Goal: Information Seeking & Learning: Learn about a topic

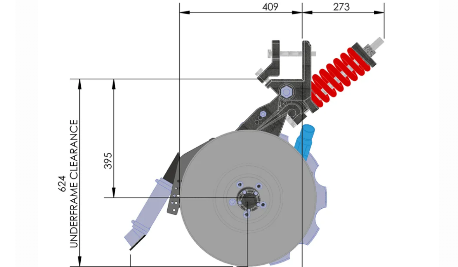
scroll to position [1564, 0]
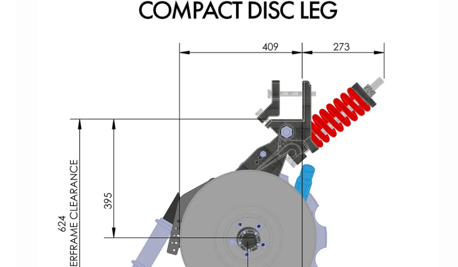
click at [159, 141] on img at bounding box center [229, 211] width 140 height 140
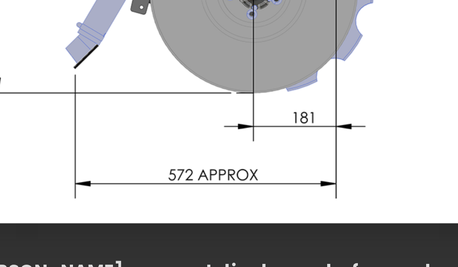
scroll to position [1602, 0]
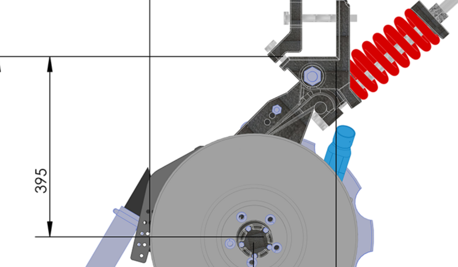
click at [123, 37] on img "1 / 1" at bounding box center [229, 133] width 212 height 212
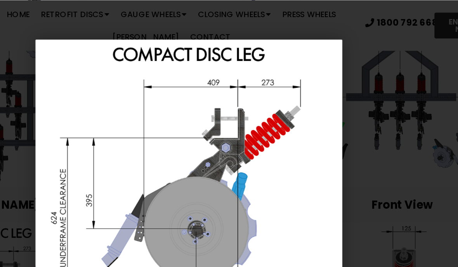
scroll to position [1551, 0]
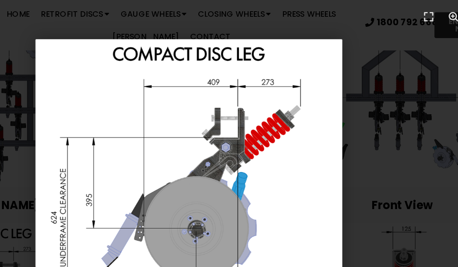
click at [390, 12] on icon "Fullscreen" at bounding box center [396, 12] width 12 height 12
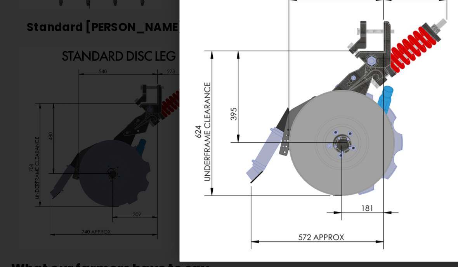
scroll to position [1640, 0]
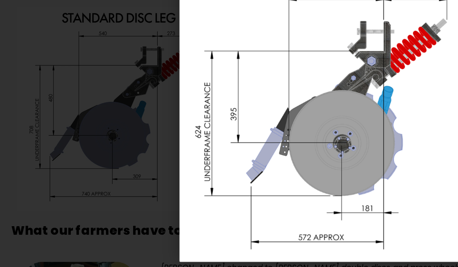
click at [13, 64] on div "1 / 1" at bounding box center [229, 133] width 458 height 267
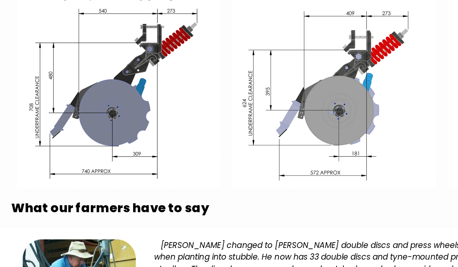
scroll to position [1656, 0]
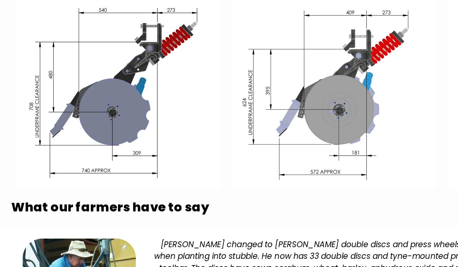
click at [15, 78] on img at bounding box center [82, 119] width 140 height 140
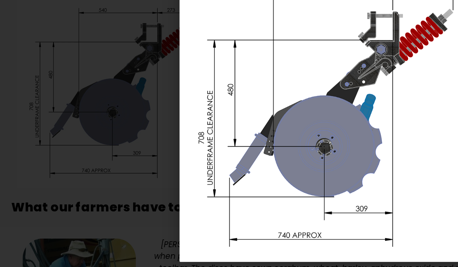
click at [11, 81] on div "1 / 1" at bounding box center [229, 133] width 458 height 267
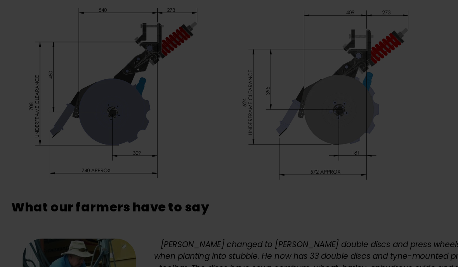
click at [11, 80] on div at bounding box center [229, 133] width 458 height 267
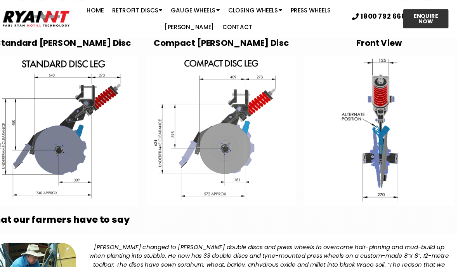
scroll to position [1653, 0]
click at [409, 77] on img at bounding box center [377, 122] width 140 height 140
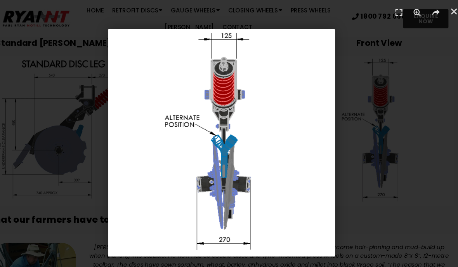
click at [400, 84] on div "1 / 1" at bounding box center [229, 133] width 404 height 212
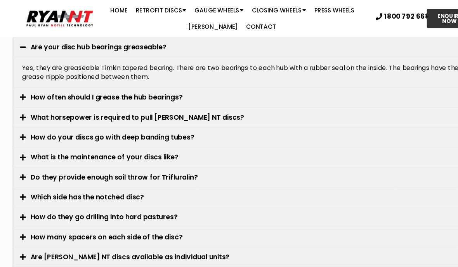
scroll to position [2335, 0]
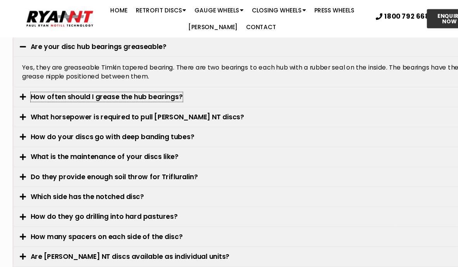
click at [41, 86] on link "How often should I grease the hub bearings?" at bounding box center [100, 90] width 142 height 9
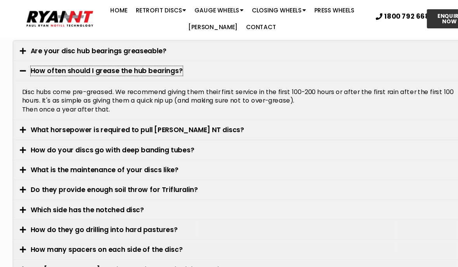
scroll to position [2332, 0]
click at [35, 117] on link "What horsepower is required to pull RYAN NT discs?" at bounding box center [129, 121] width 200 height 9
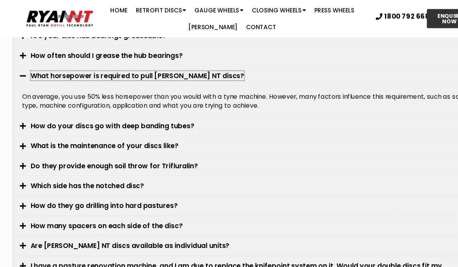
scroll to position [2346, 0]
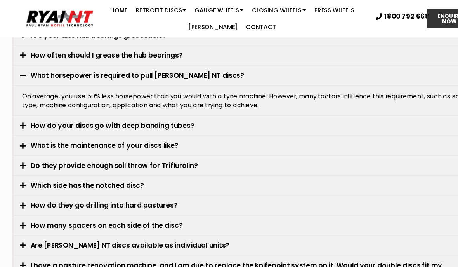
click at [20, 114] on icon at bounding box center [22, 117] width 6 height 7
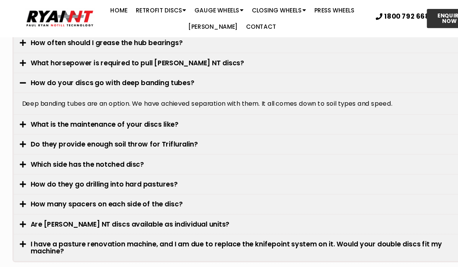
scroll to position [2358, 0]
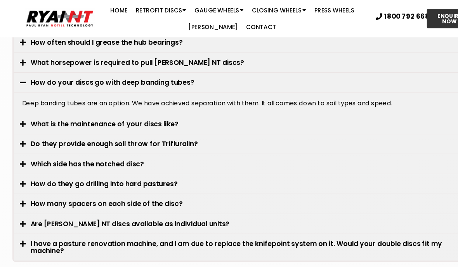
click at [18, 107] on div "What is the maintenance of your discs like?" at bounding box center [229, 116] width 433 height 18
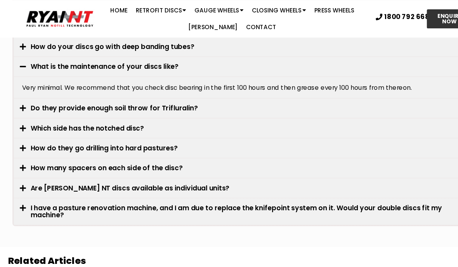
click at [16, 92] on div "Do they provide enough soil throw for Trifluralin?" at bounding box center [229, 101] width 433 height 18
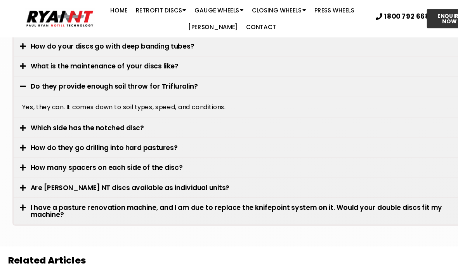
click at [16, 110] on div "Which side has the notched disc?" at bounding box center [229, 119] width 433 height 18
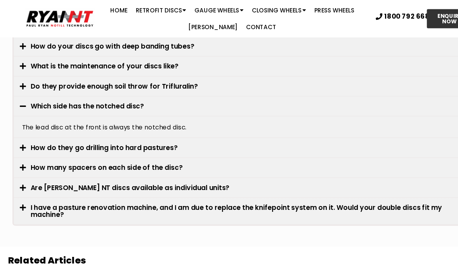
click at [19, 135] on icon at bounding box center [22, 138] width 6 height 7
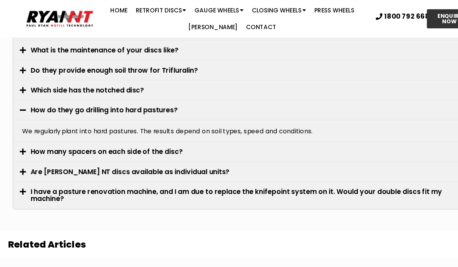
scroll to position [2407, 0]
click at [18, 132] on div "How many spacers on each side of the disc?" at bounding box center [229, 141] width 433 height 18
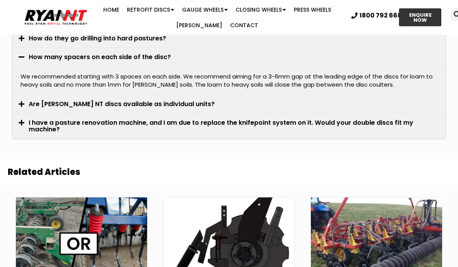
scroll to position [2470, 0]
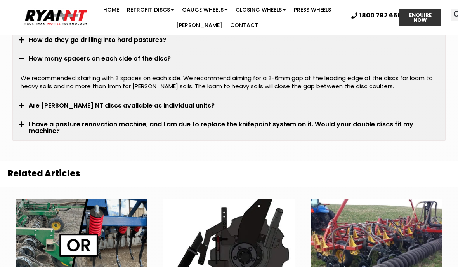
click at [20, 102] on icon at bounding box center [22, 105] width 6 height 7
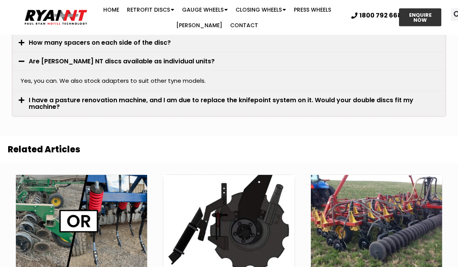
scroll to position [2486, 0]
click at [29, 96] on link "I have a pasture renovation machine, and I am due to replace the knifepoint sys…" at bounding box center [221, 104] width 385 height 16
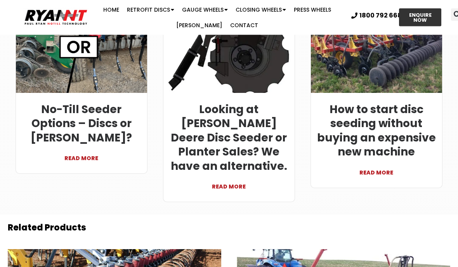
scroll to position [2660, 0]
click at [70, 145] on link "READ MORE" at bounding box center [82, 154] width 120 height 19
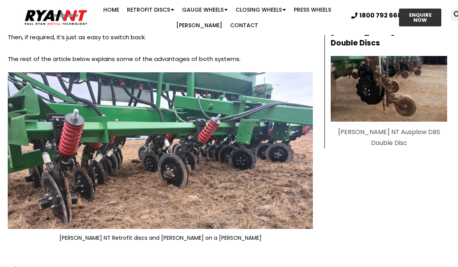
scroll to position [472, 0]
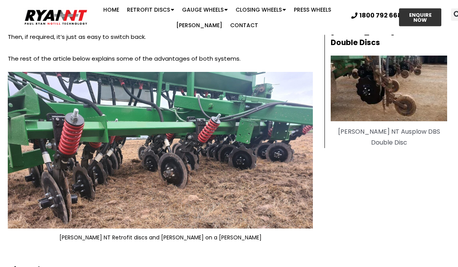
click at [30, 58] on p "The rest of the article below explains some of the advantages of both systems." at bounding box center [160, 59] width 305 height 11
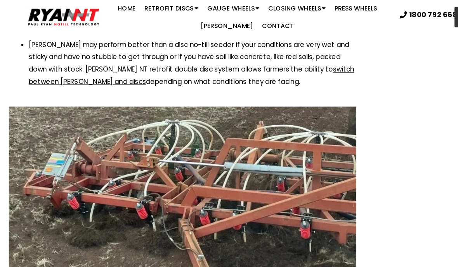
scroll to position [1549, 0]
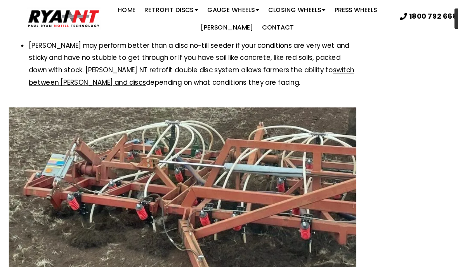
click at [24, 92] on div "[PERSON_NAME]'s fitted to a Gason 1500 which can quickly switch to discs" at bounding box center [160, 180] width 313 height 177
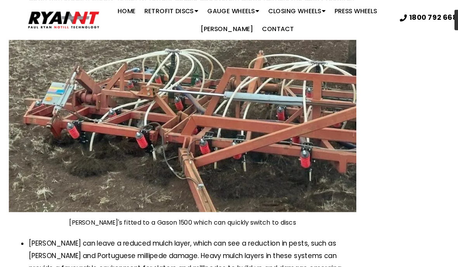
scroll to position [1613, 0]
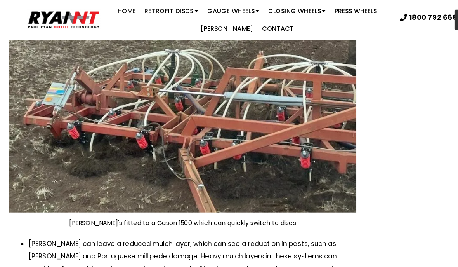
click at [299, 115] on img at bounding box center [160, 109] width 305 height 155
click at [277, 121] on img at bounding box center [160, 109] width 305 height 155
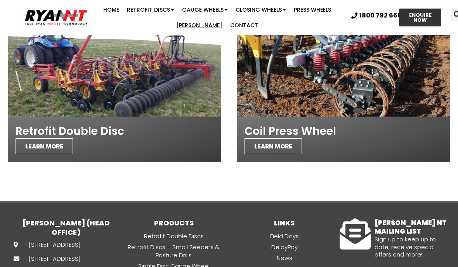
scroll to position [1971, 0]
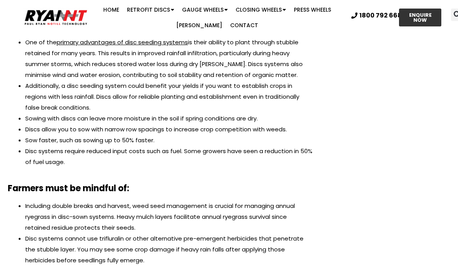
scroll to position [728, 0]
